Goal: Task Accomplishment & Management: Complete application form

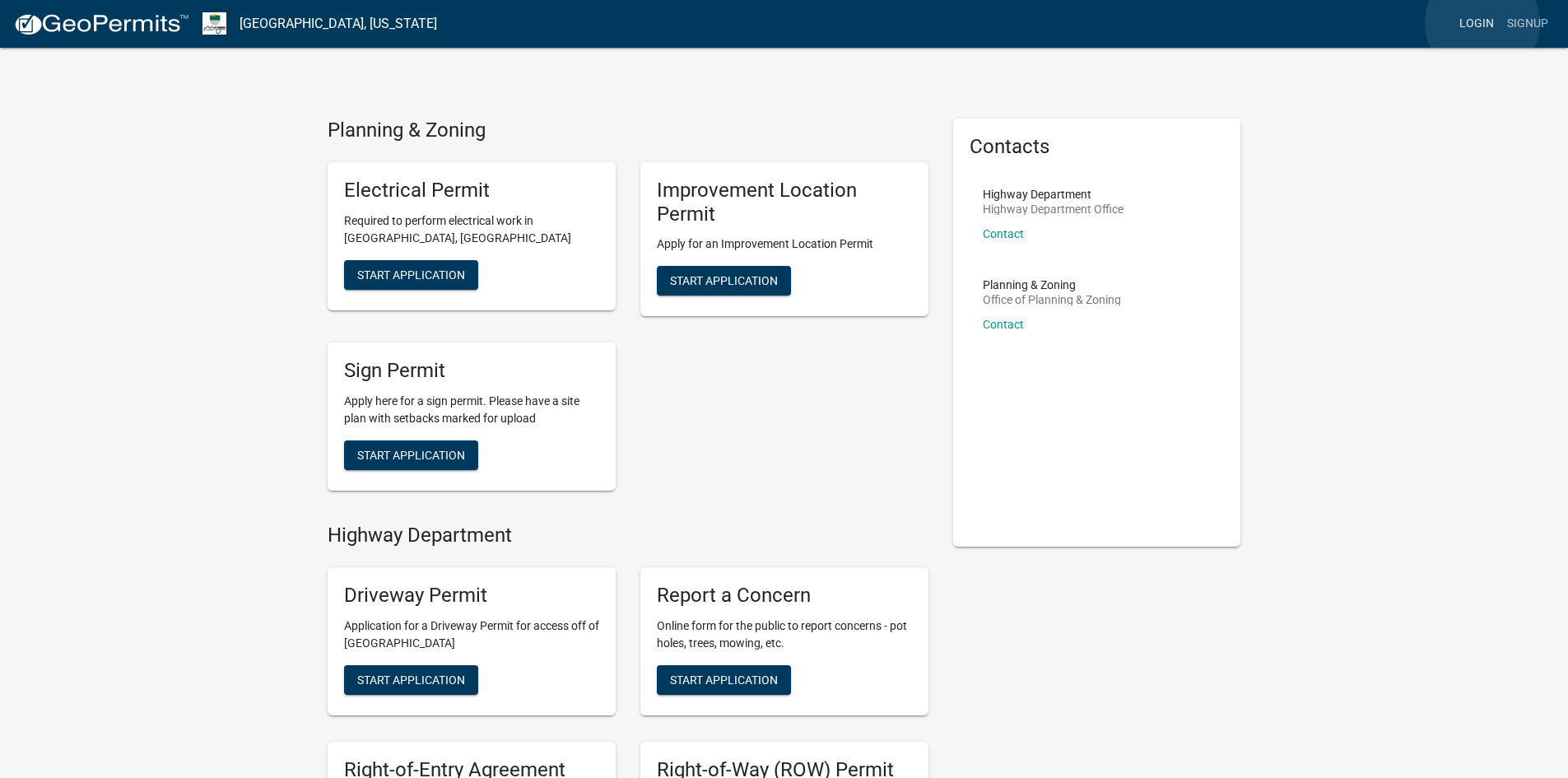
click at [1483, 23] on link "Login" at bounding box center [1477, 24] width 48 height 32
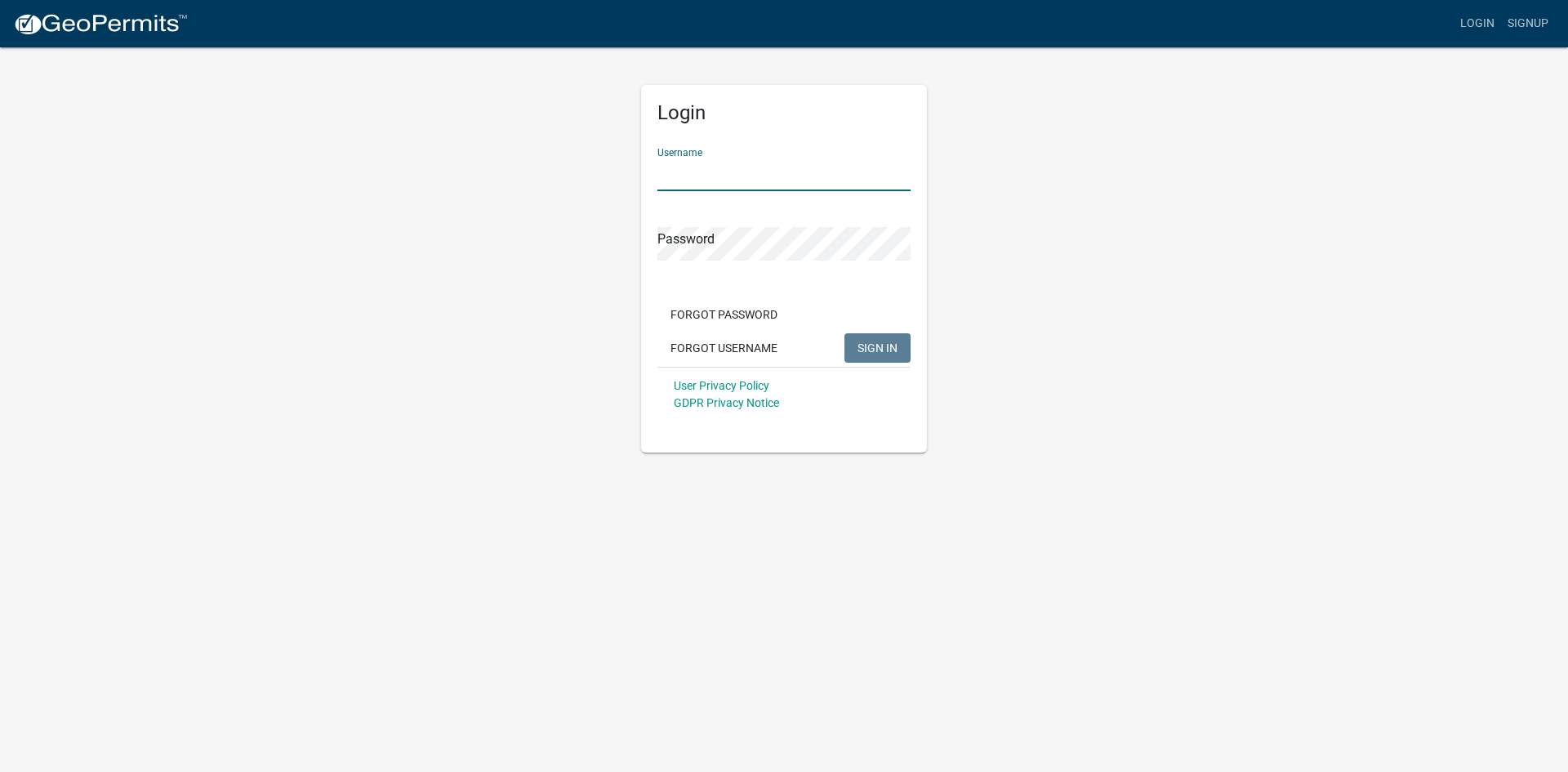
click at [718, 179] on input "Username" at bounding box center [784, 174] width 254 height 33
type input "emusgrave"
click at [844, 333] on button "SIGN IN" at bounding box center [877, 348] width 66 height 30
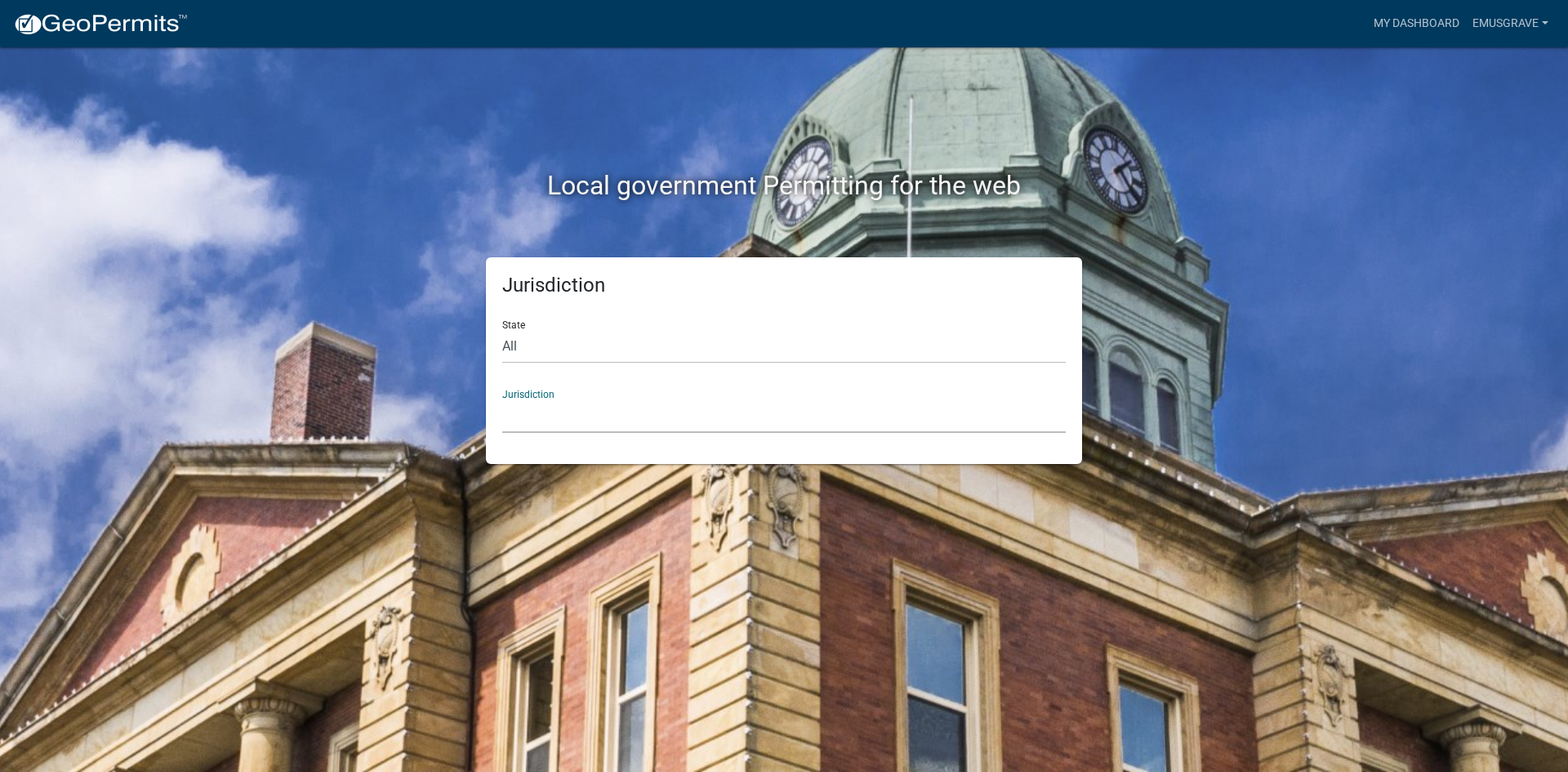
click at [624, 425] on select "[GEOGRAPHIC_DATA], [US_STATE] [GEOGRAPHIC_DATA], [US_STATE][PERSON_NAME][GEOGRA…" at bounding box center [784, 416] width 563 height 33
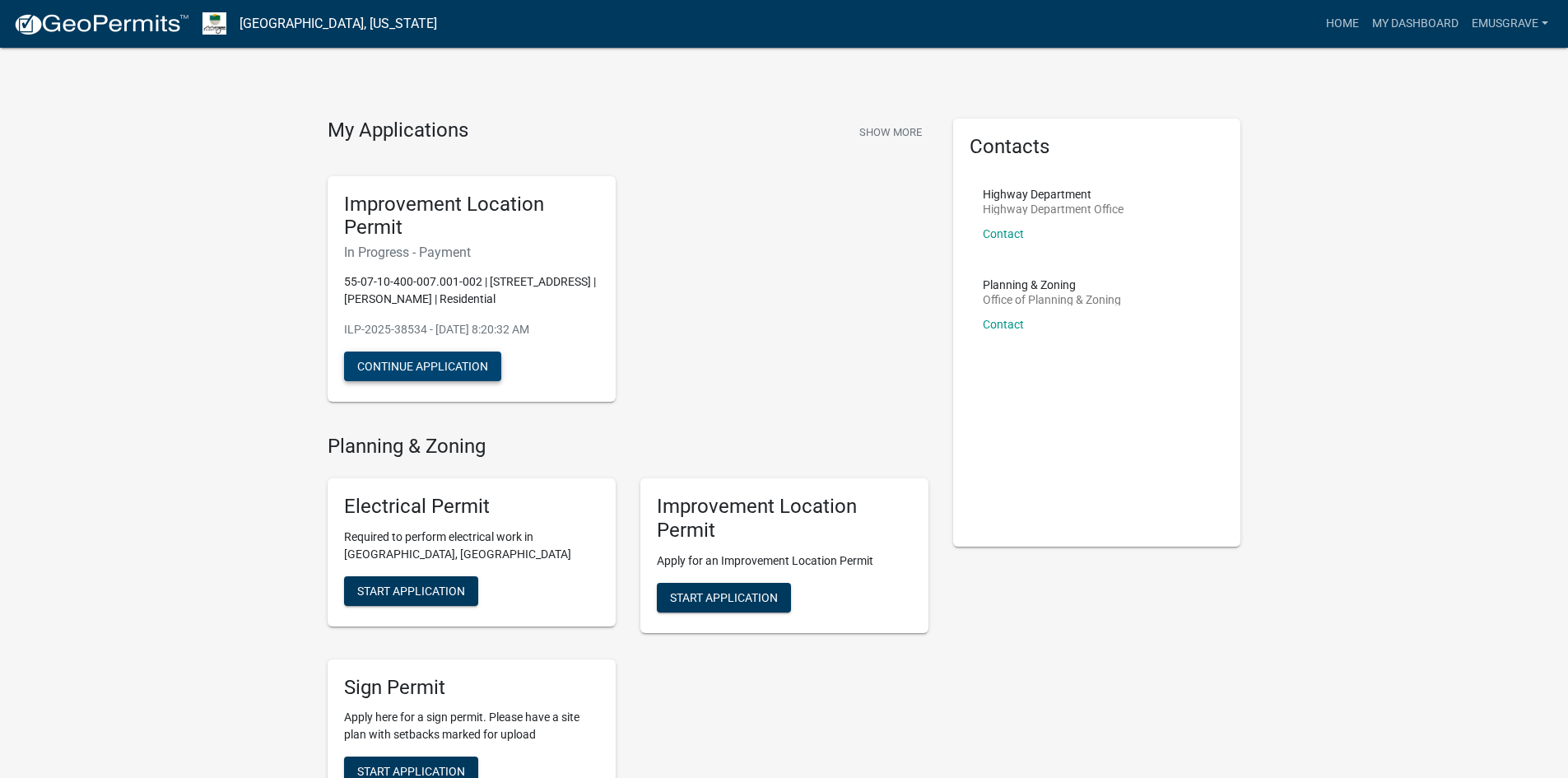
click at [476, 360] on button "Continue Application" at bounding box center [422, 367] width 158 height 30
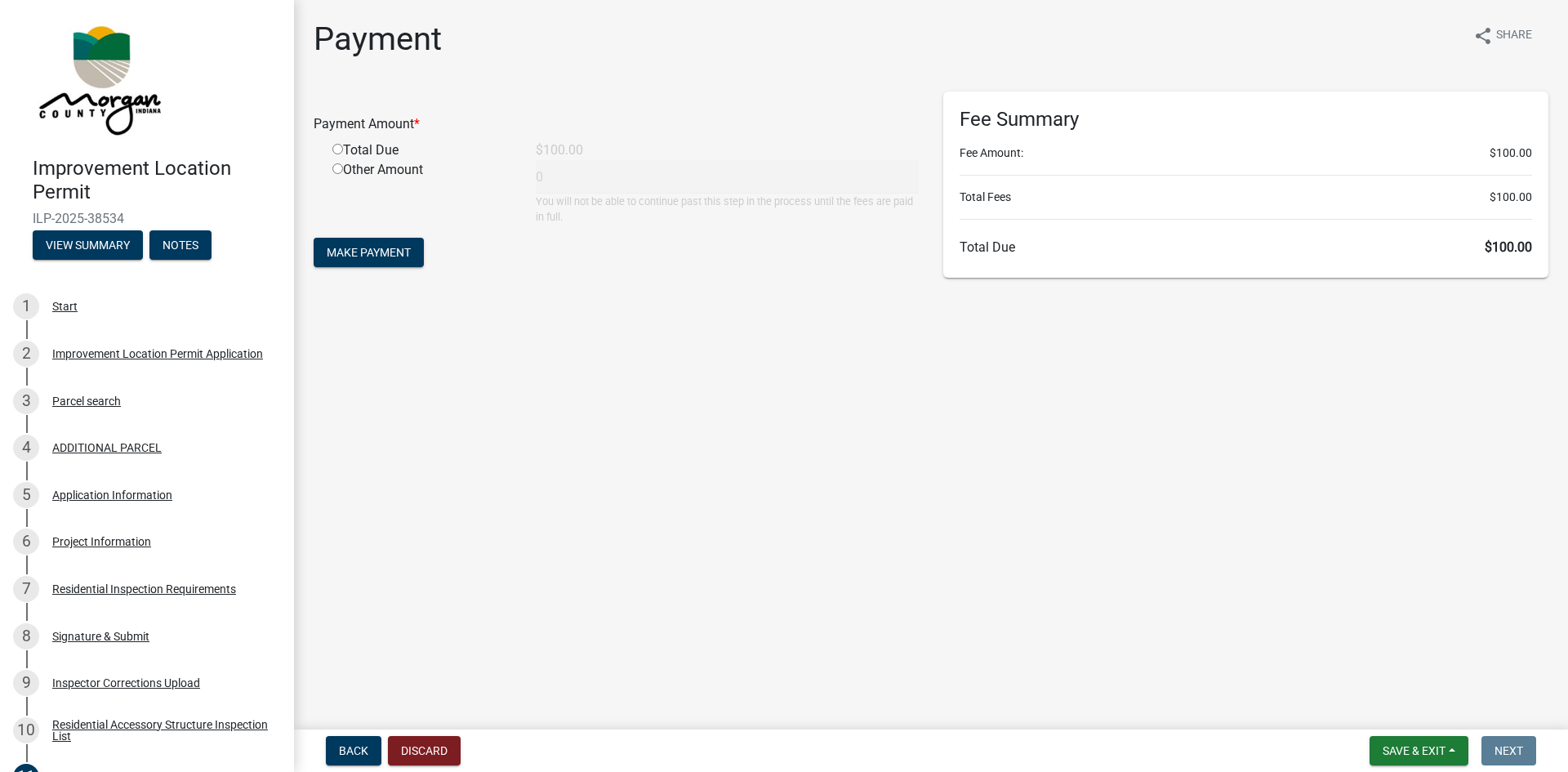
click at [339, 147] on input "radio" at bounding box center [337, 148] width 11 height 11
radio input "true"
type input "100"
click at [377, 255] on span "Make Payment" at bounding box center [369, 252] width 85 height 13
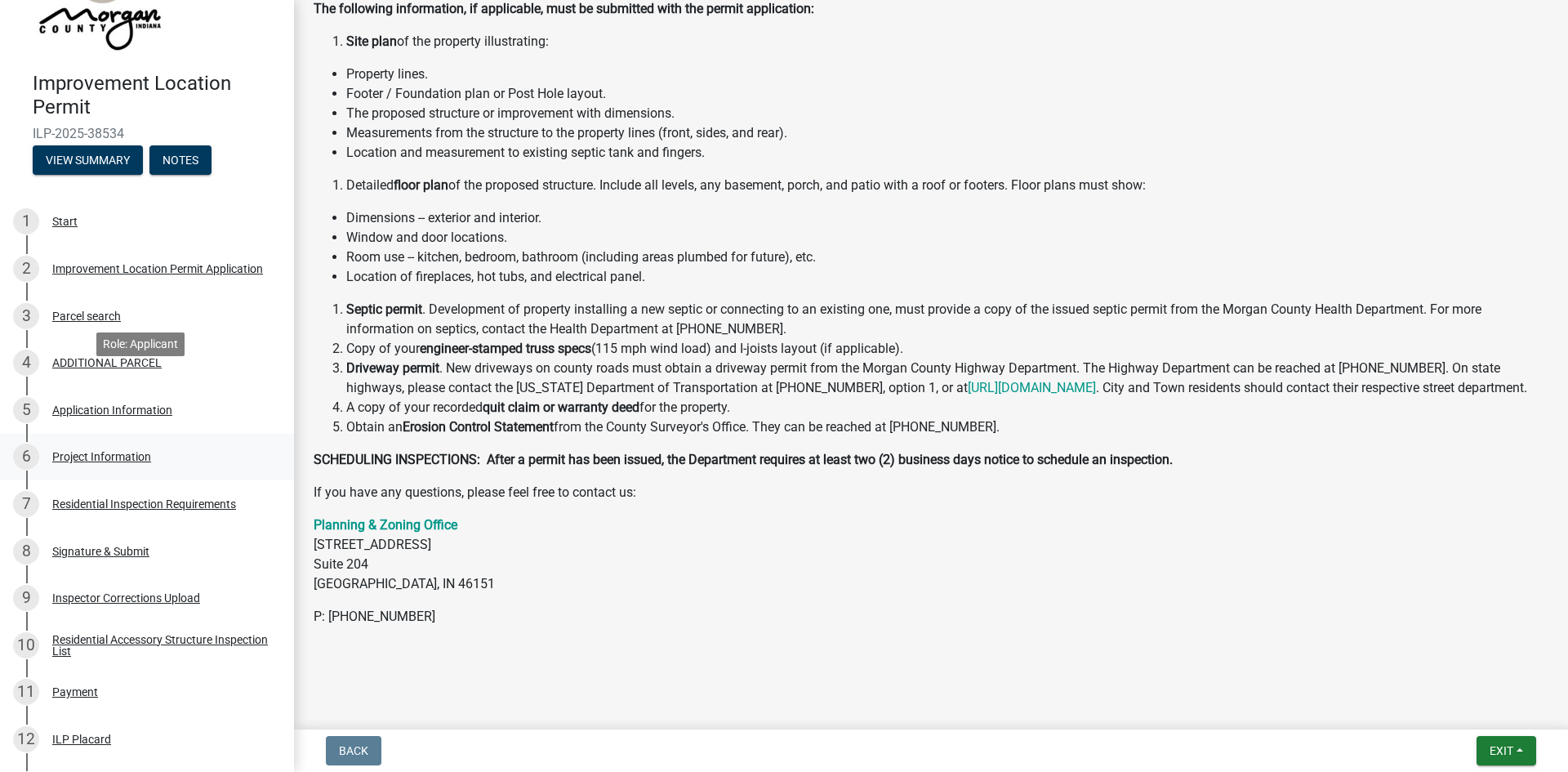
scroll to position [245, 0]
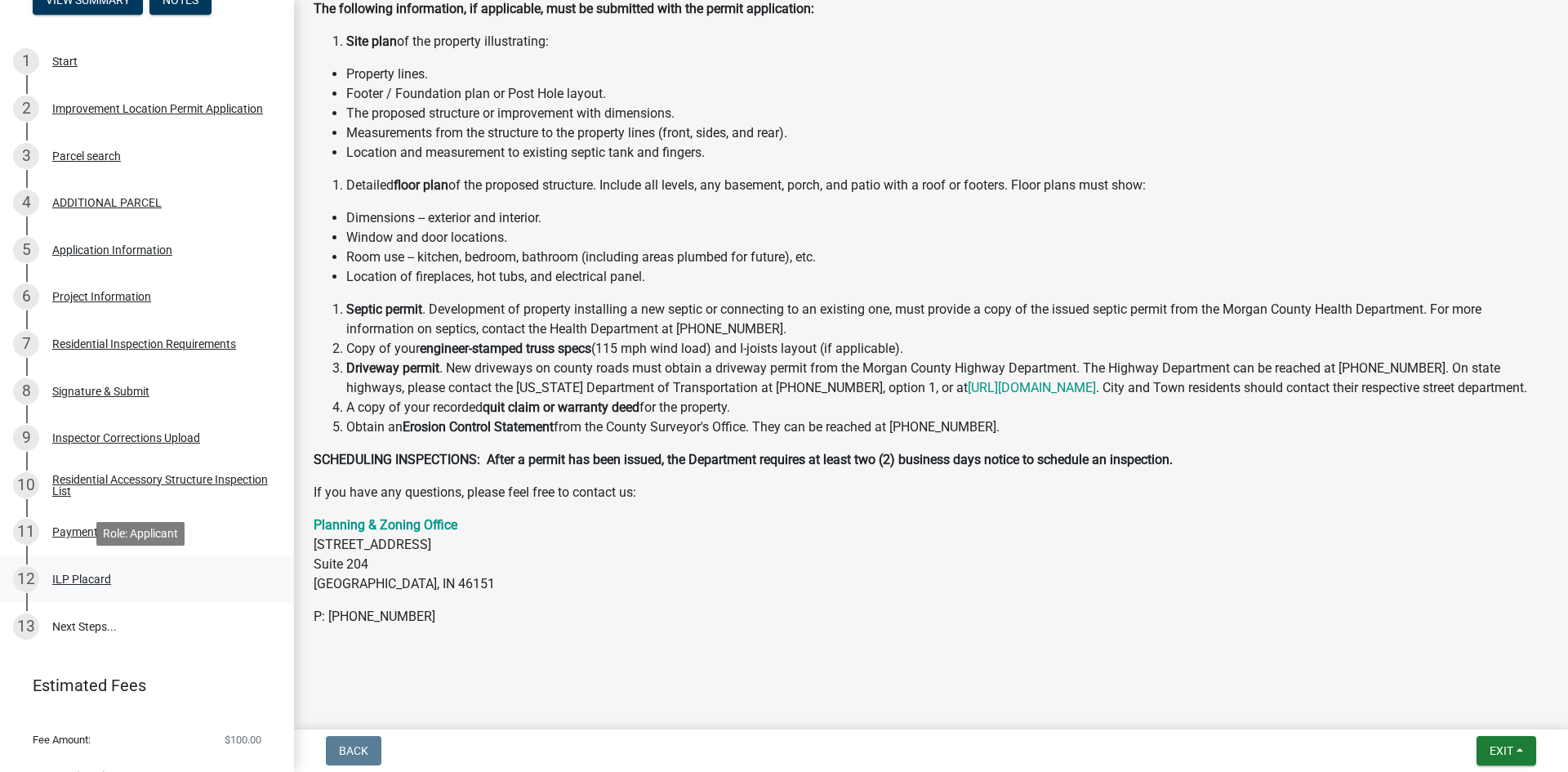
click at [60, 573] on div "ILP Placard" at bounding box center [82, 579] width 59 height 12
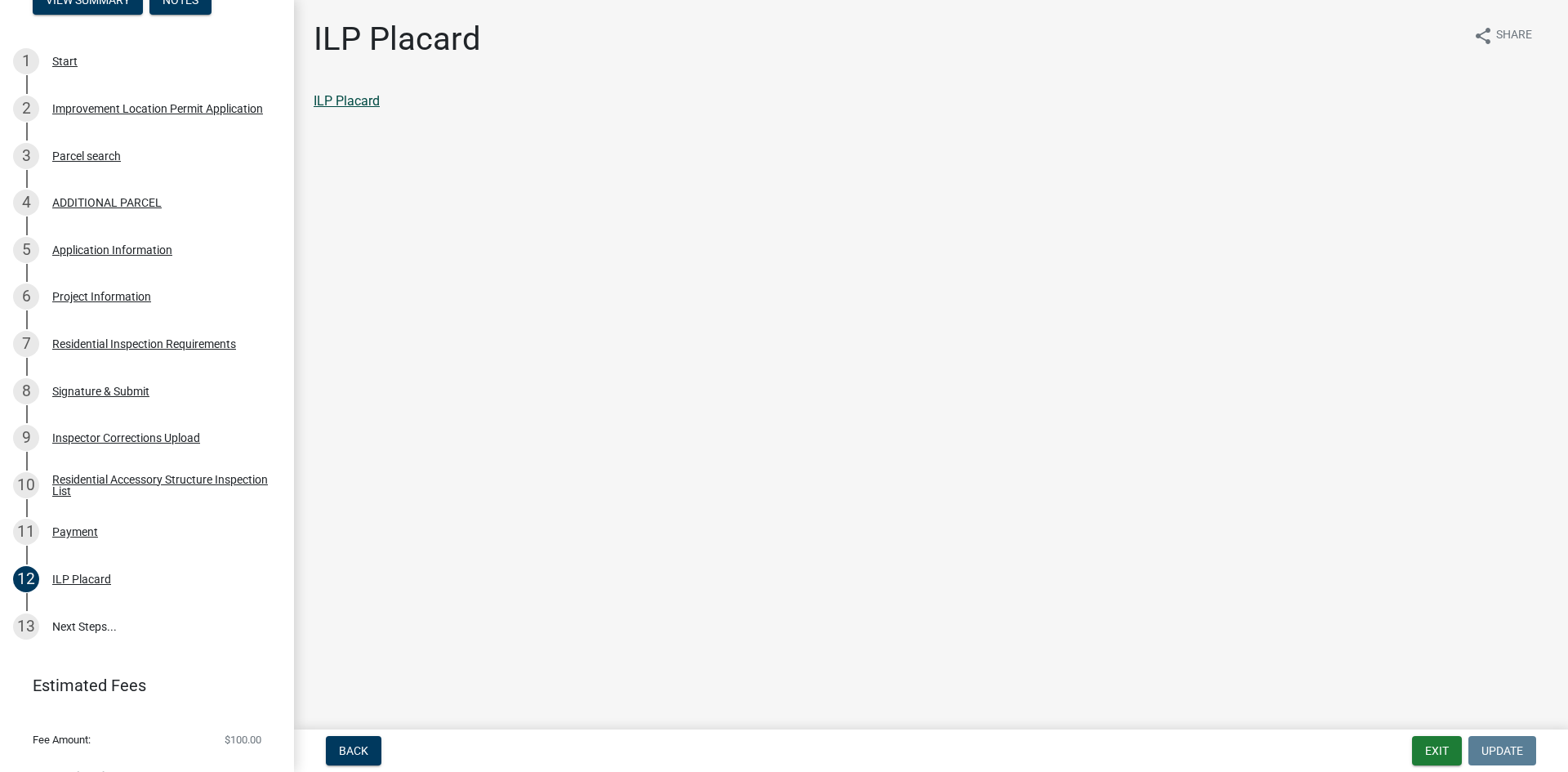
click at [339, 101] on link "ILP Placard" at bounding box center [346, 101] width 66 height 16
click at [91, 626] on link "13 Next Steps..." at bounding box center [146, 626] width 294 height 47
click at [91, 624] on link "13 Next Steps..." at bounding box center [146, 626] width 294 height 47
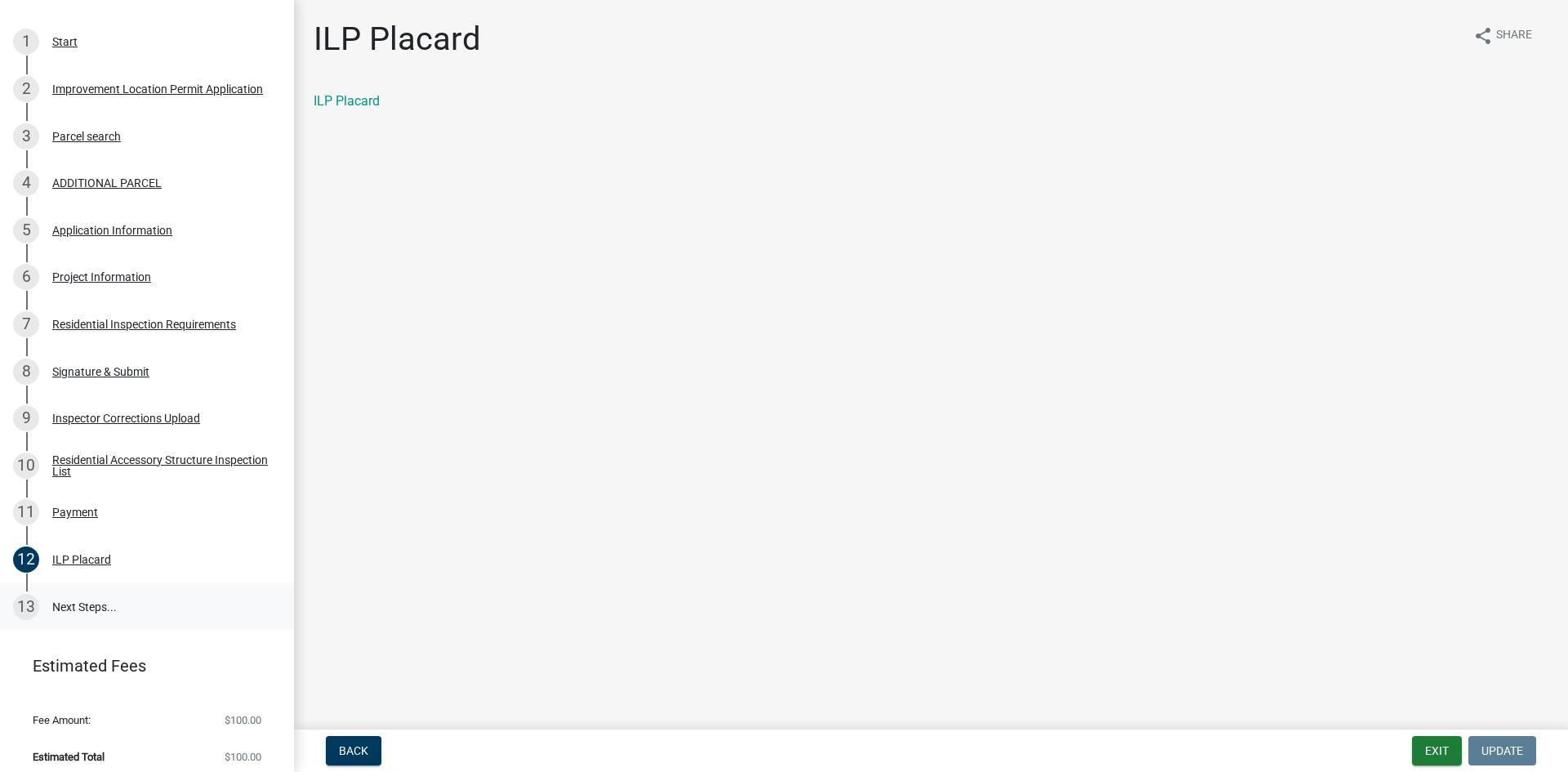
scroll to position [274, 0]
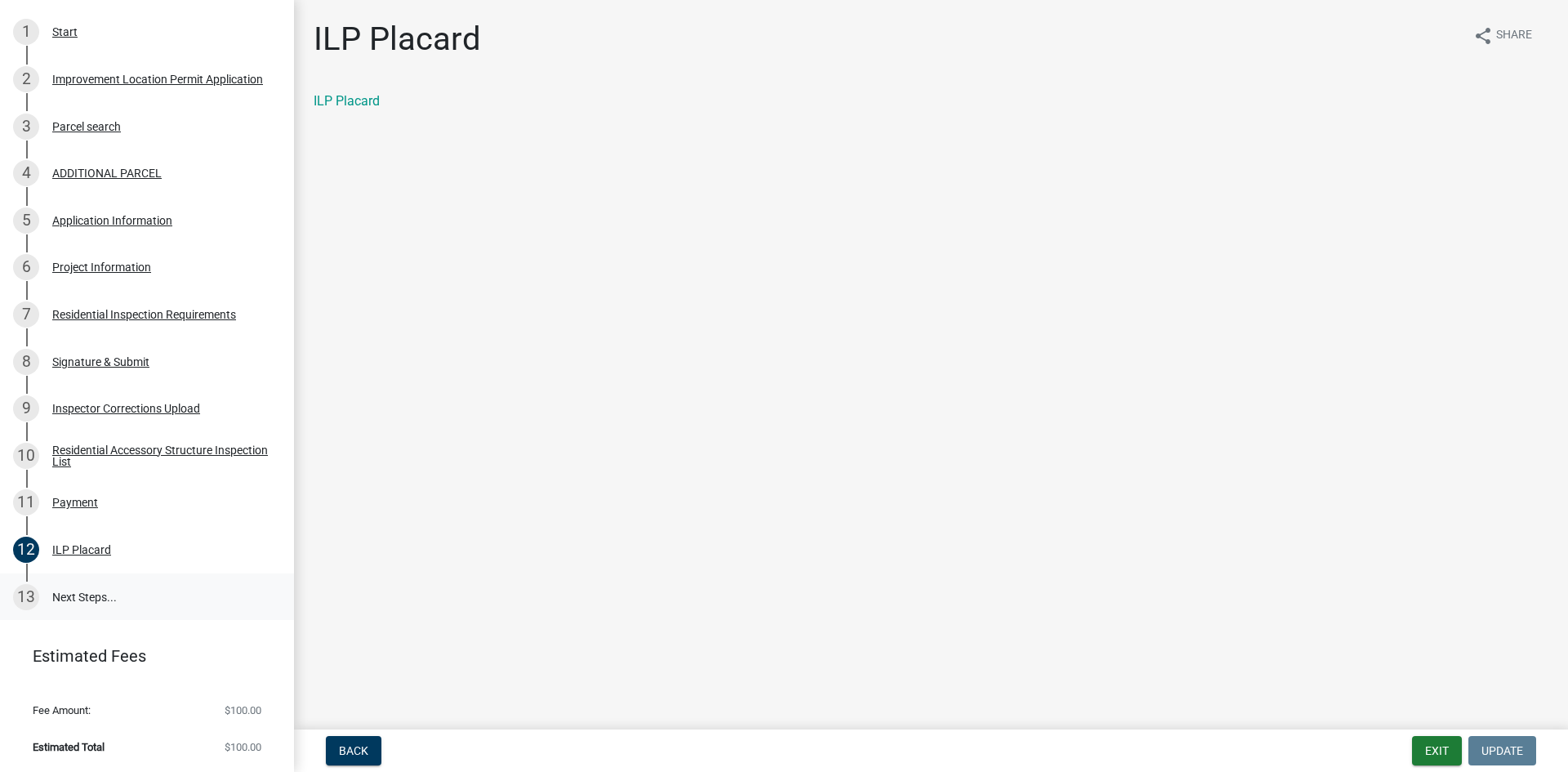
click at [93, 595] on link "13 Next Steps..." at bounding box center [146, 597] width 294 height 47
click at [80, 591] on link "13 Next Steps..." at bounding box center [146, 597] width 294 height 47
